Goal: Task Accomplishment & Management: Manage account settings

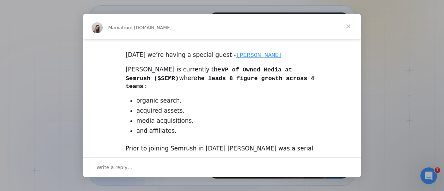
scroll to position [277, 0]
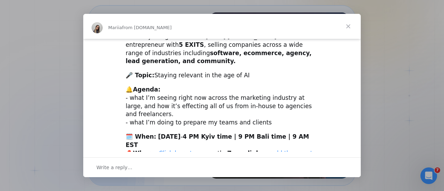
click at [289, 150] on link "add the event to your calendar here" at bounding box center [219, 157] width 187 height 15
click at [350, 27] on span "Close" at bounding box center [348, 26] width 25 height 25
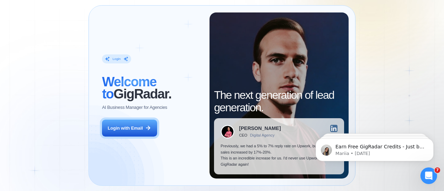
scroll to position [0, 0]
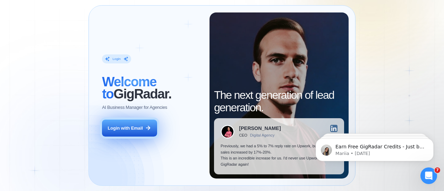
click at [145, 132] on button "Login with Email" at bounding box center [129, 128] width 55 height 17
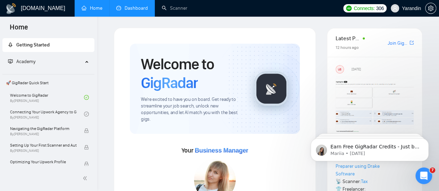
click at [130, 8] on link "Dashboard" at bounding box center [132, 8] width 32 height 6
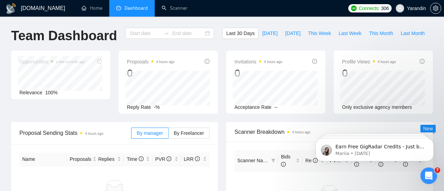
type input "2025-08-11"
type input "2025-09-10"
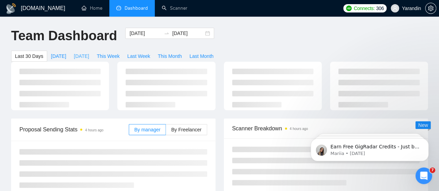
click at [89, 52] on span "Yesterday" at bounding box center [81, 56] width 15 height 8
type input "2025-09-09"
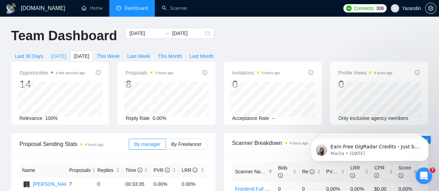
click at [66, 52] on span "Today" at bounding box center [58, 56] width 15 height 8
type input "2025-09-10"
